Goal: Task Accomplishment & Management: Manage account settings

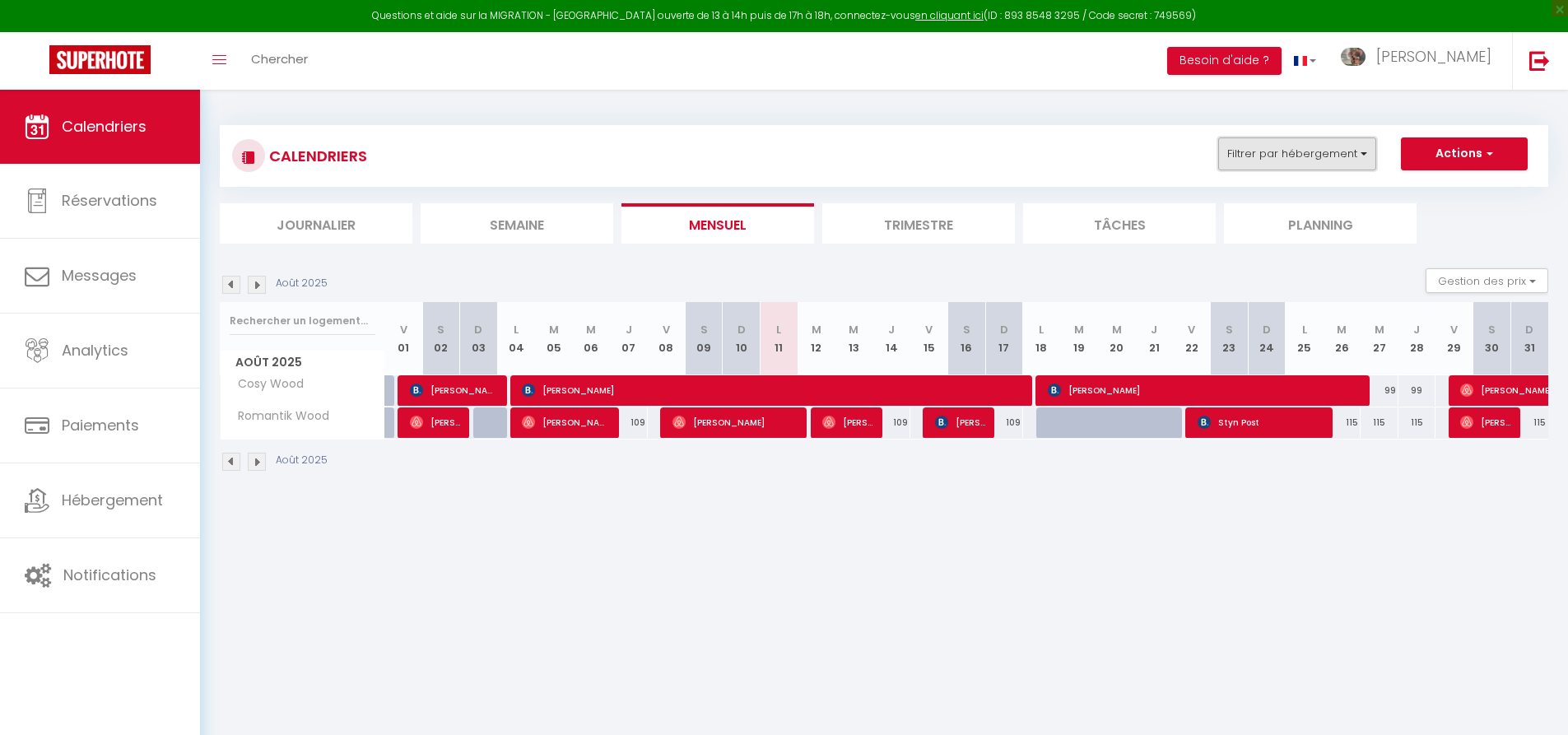
click at [1357, 150] on button "Filtrer par hébergement" at bounding box center [1297, 154] width 158 height 33
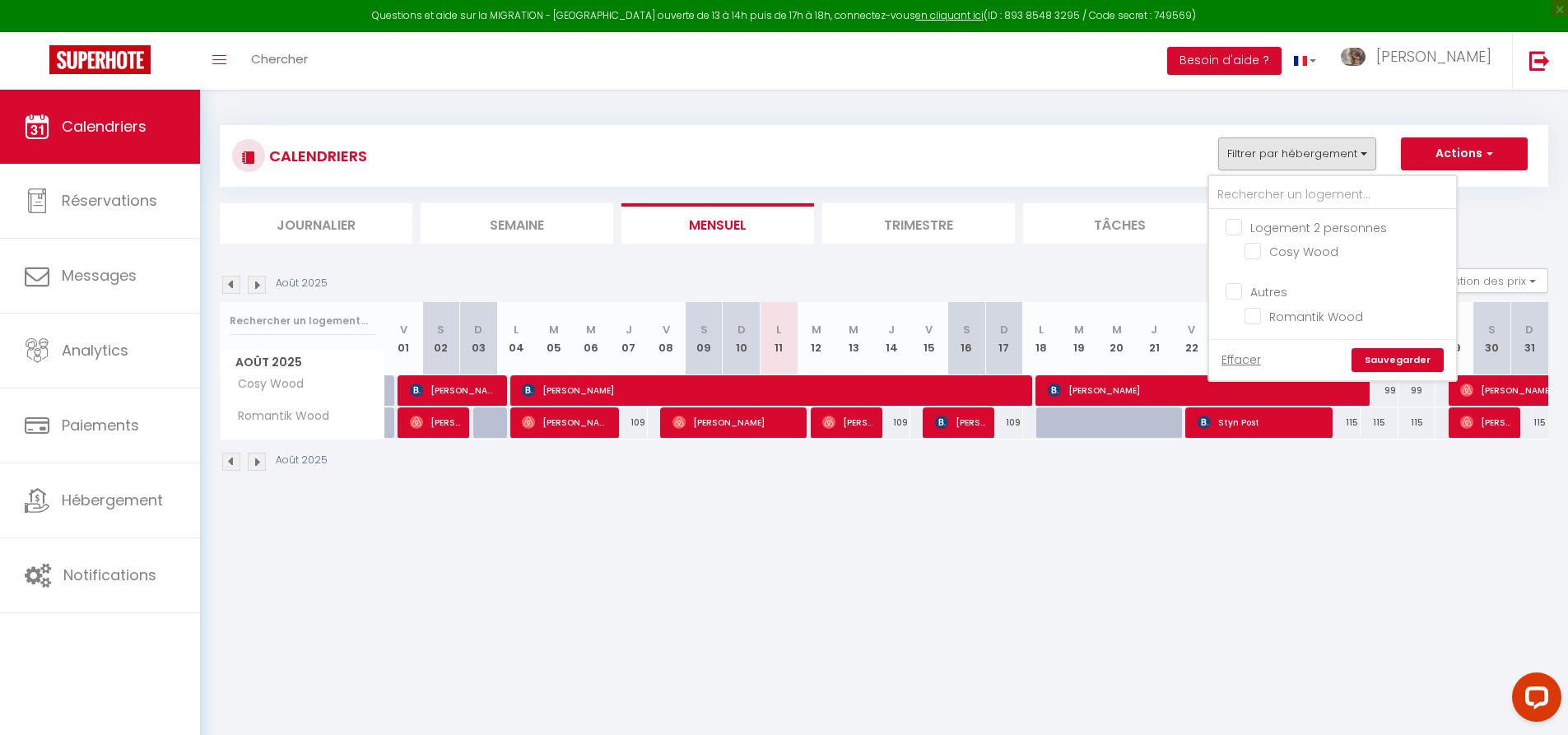
click at [1330, 105] on div "CALENDRIERS Filtrer par hébergement Logement 2 personnes Cosy Wood Autres Roman…" at bounding box center [884, 299] width 1368 height 418
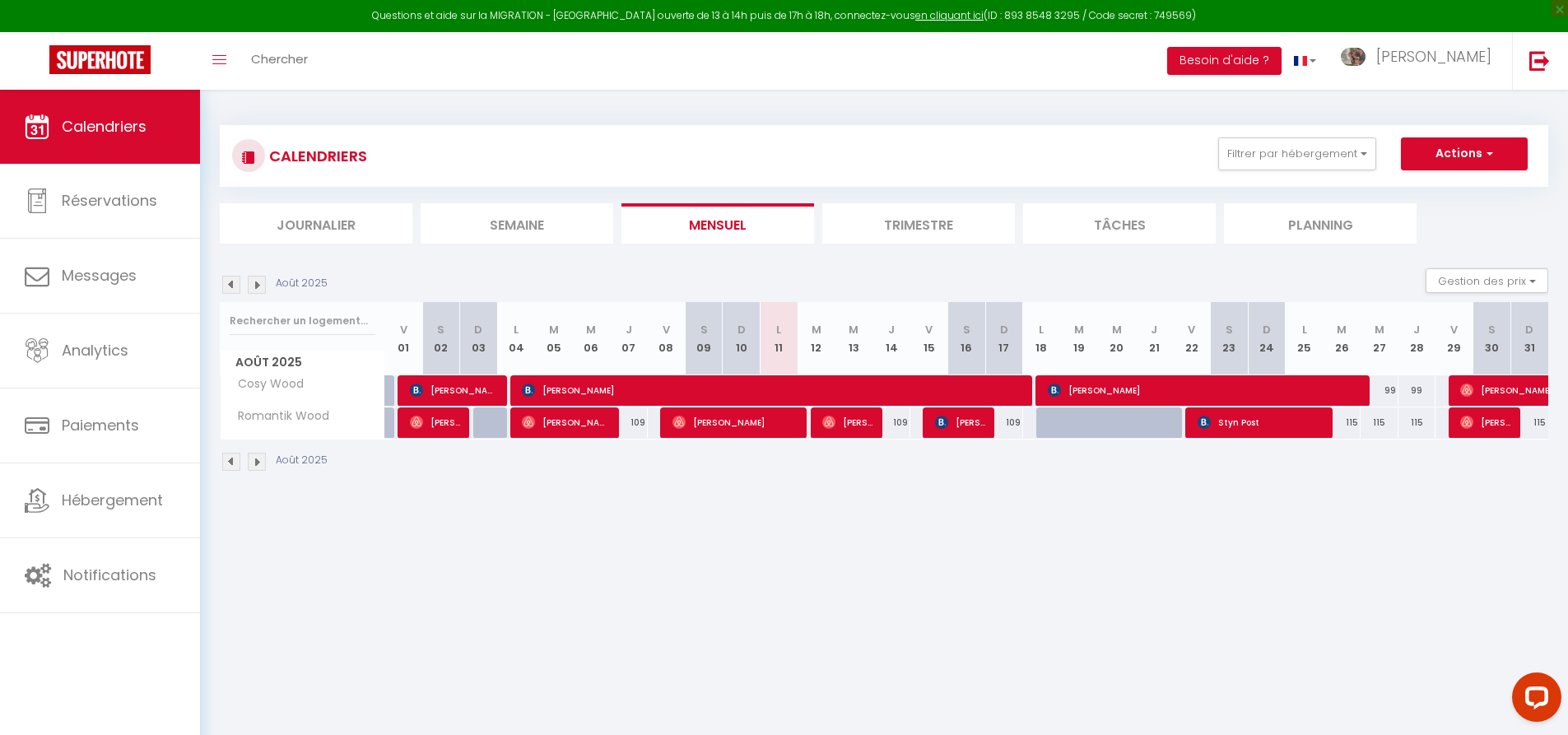
click at [899, 225] on li "Trimestre" at bounding box center [918, 223] width 192 height 40
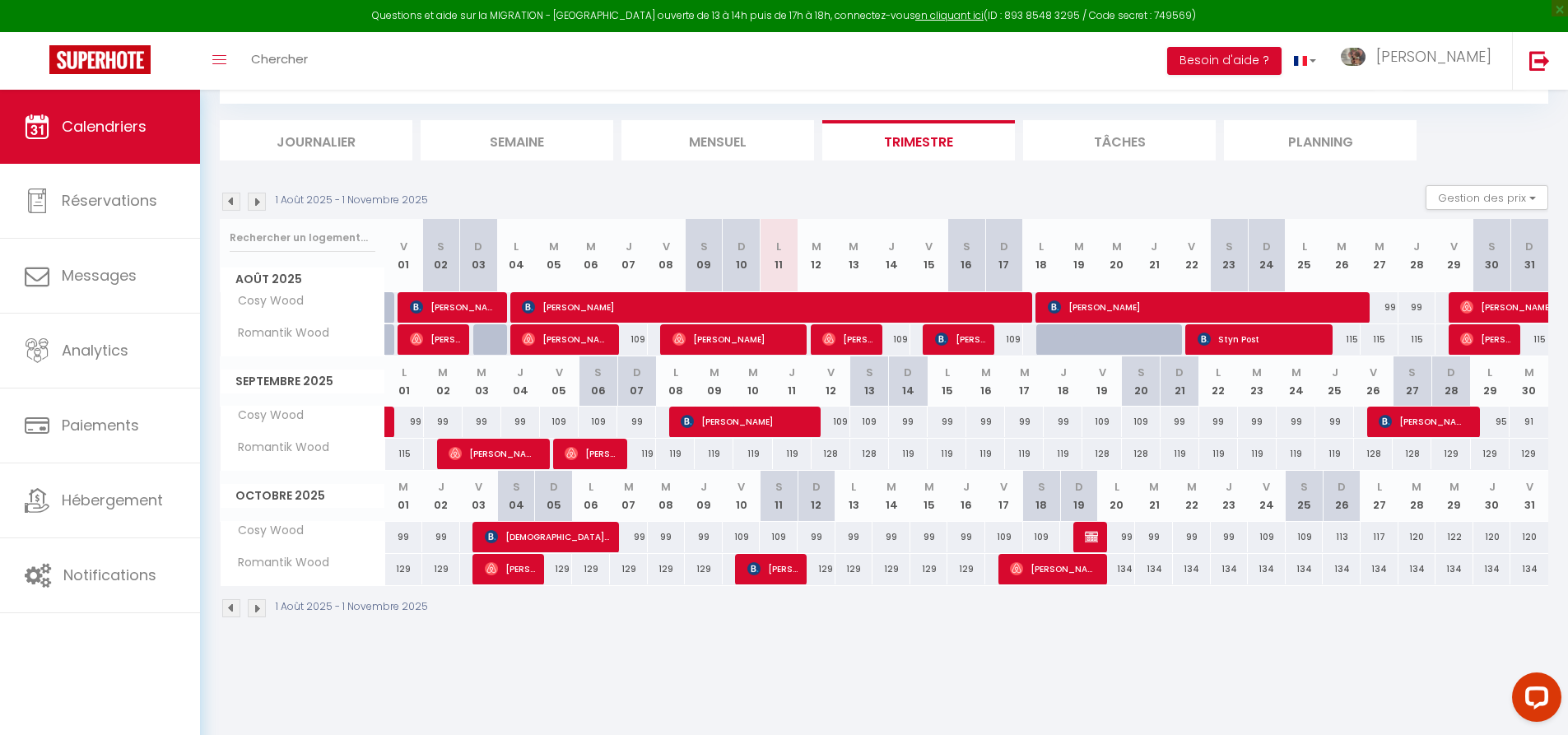
scroll to position [90, 0]
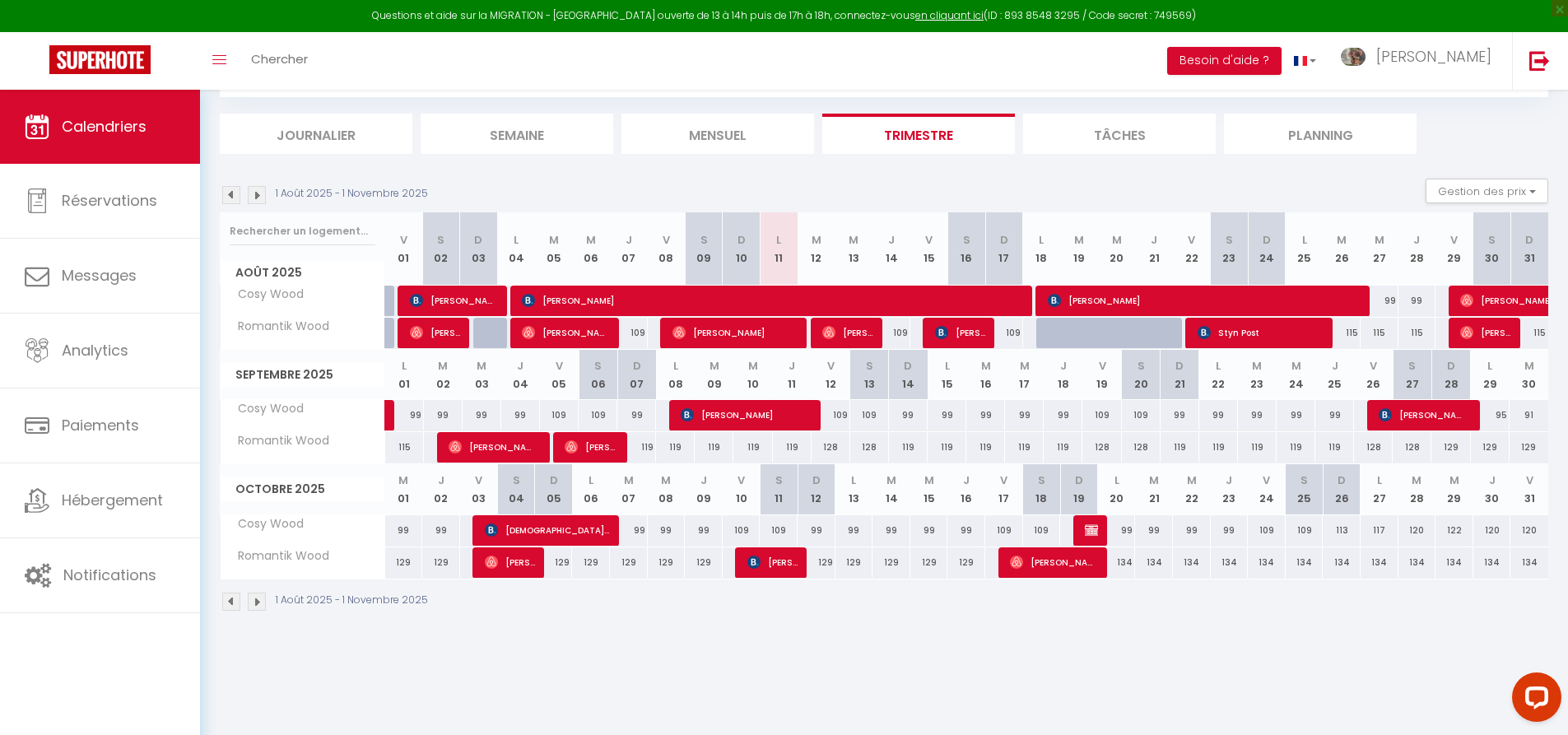
click at [1171, 343] on div at bounding box center [1167, 343] width 38 height 31
type input "109"
type input "[DEMOGRAPHIC_DATA][DATE]"
type input "Ven 22 Août 2025"
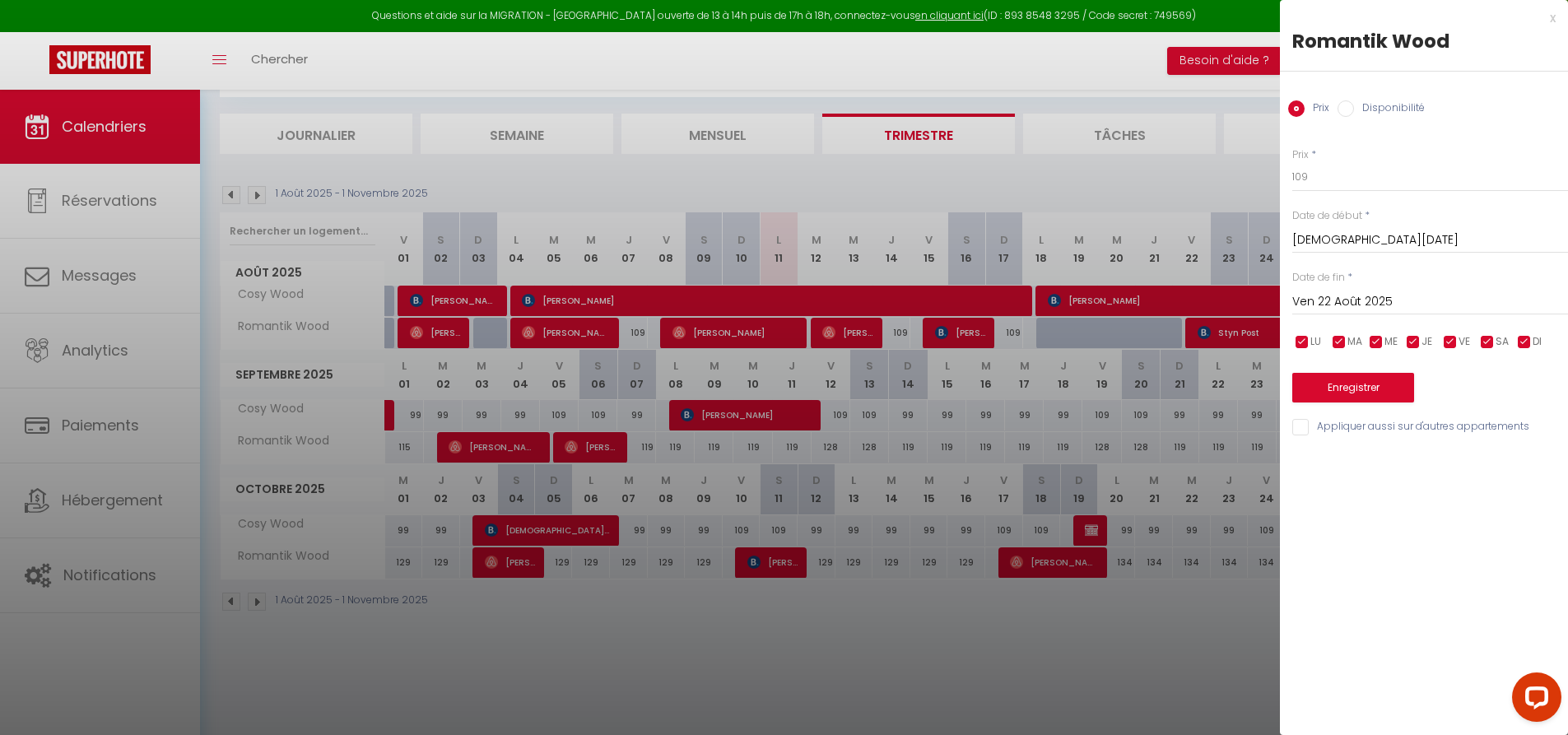
click at [1551, 23] on div "x" at bounding box center [1418, 17] width 275 height 20
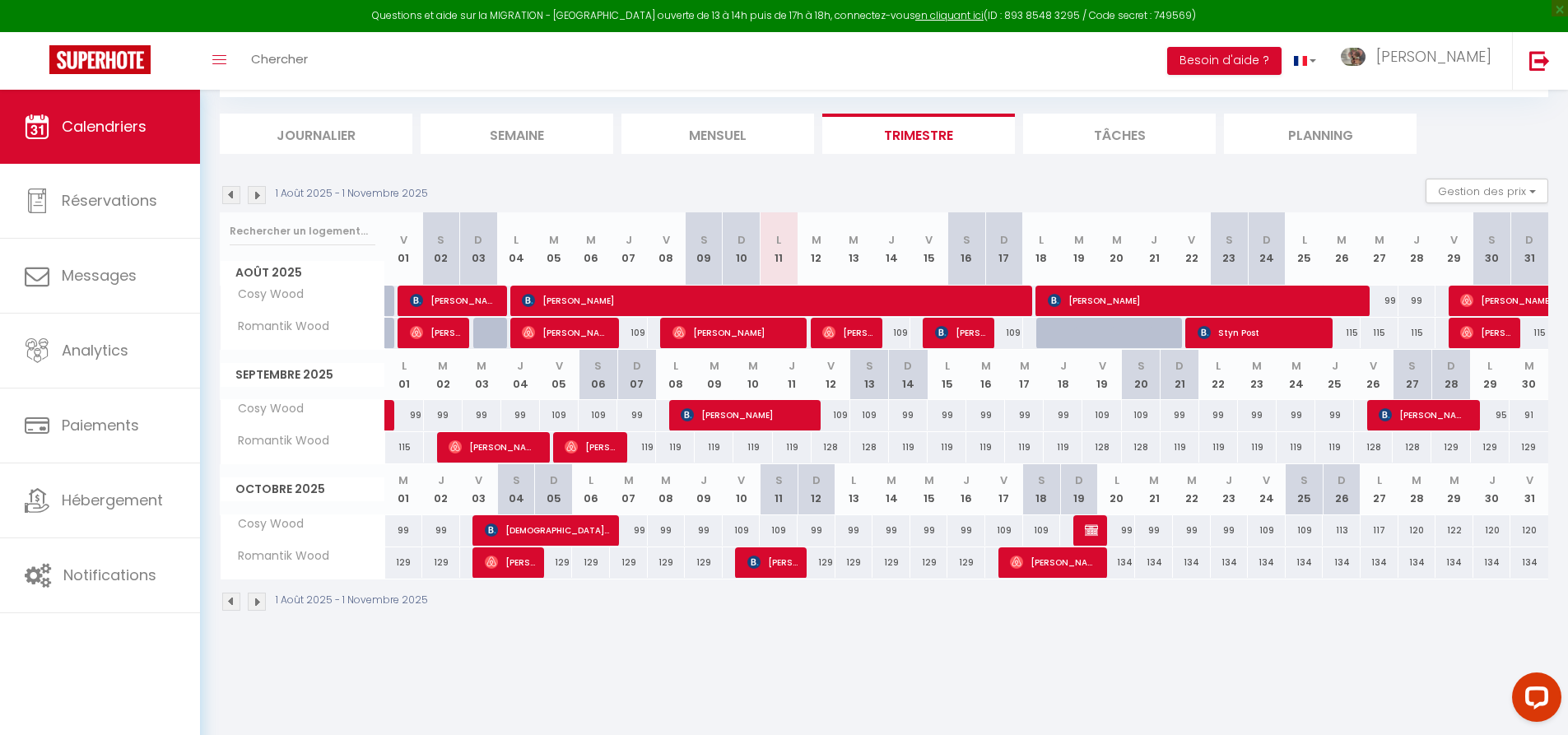
click at [77, 143] on link "Calendriers" at bounding box center [100, 127] width 200 height 74
